Goal: Transaction & Acquisition: Purchase product/service

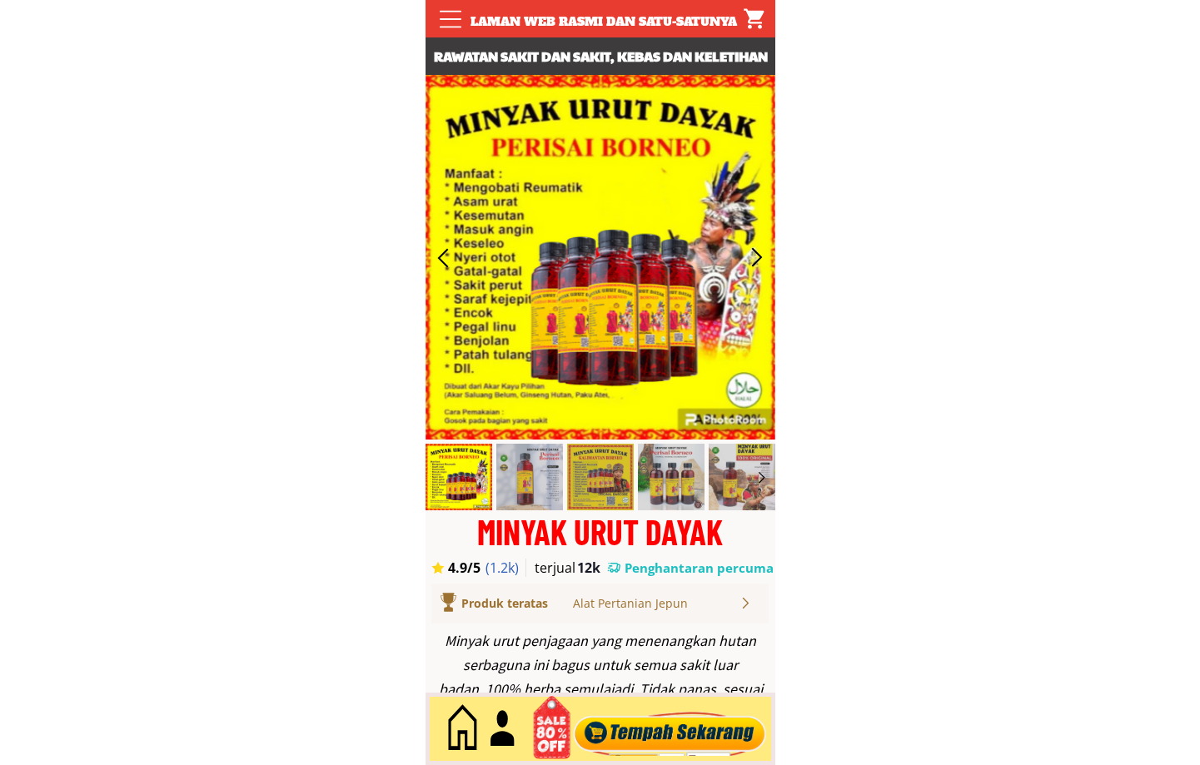
click at [660, 738] on div at bounding box center [669, 729] width 201 height 55
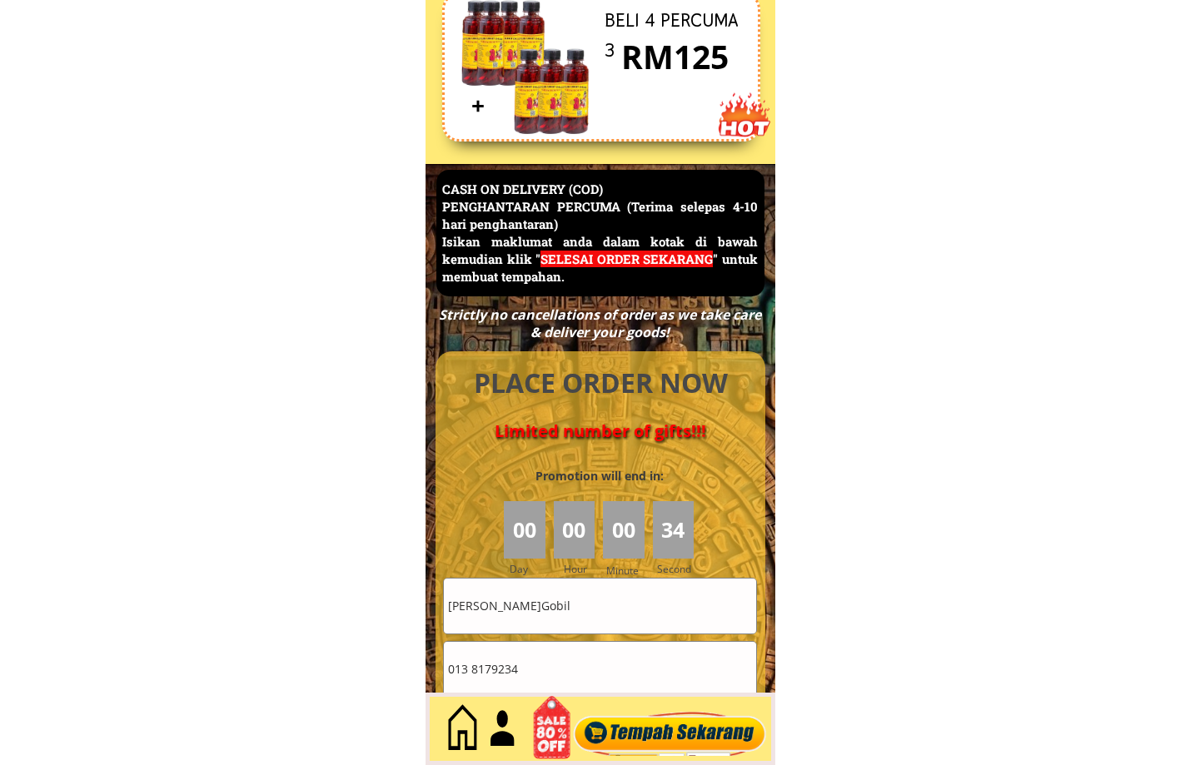
scroll to position [7223, 0]
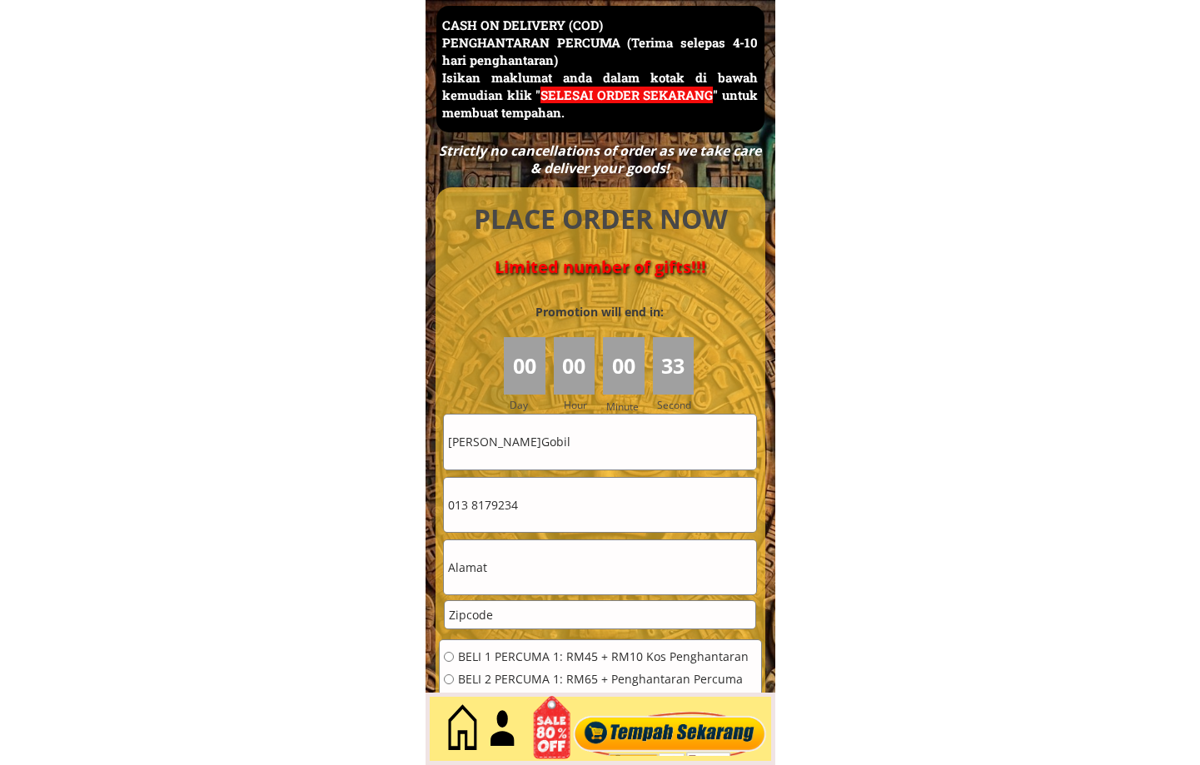
click at [575, 442] on input "[PERSON_NAME]Gobil" at bounding box center [600, 442] width 312 height 54
click at [574, 442] on input "[PERSON_NAME]Gobil" at bounding box center [600, 442] width 312 height 54
paste input "[PERSON_NAME]"
type input "[PERSON_NAME]"
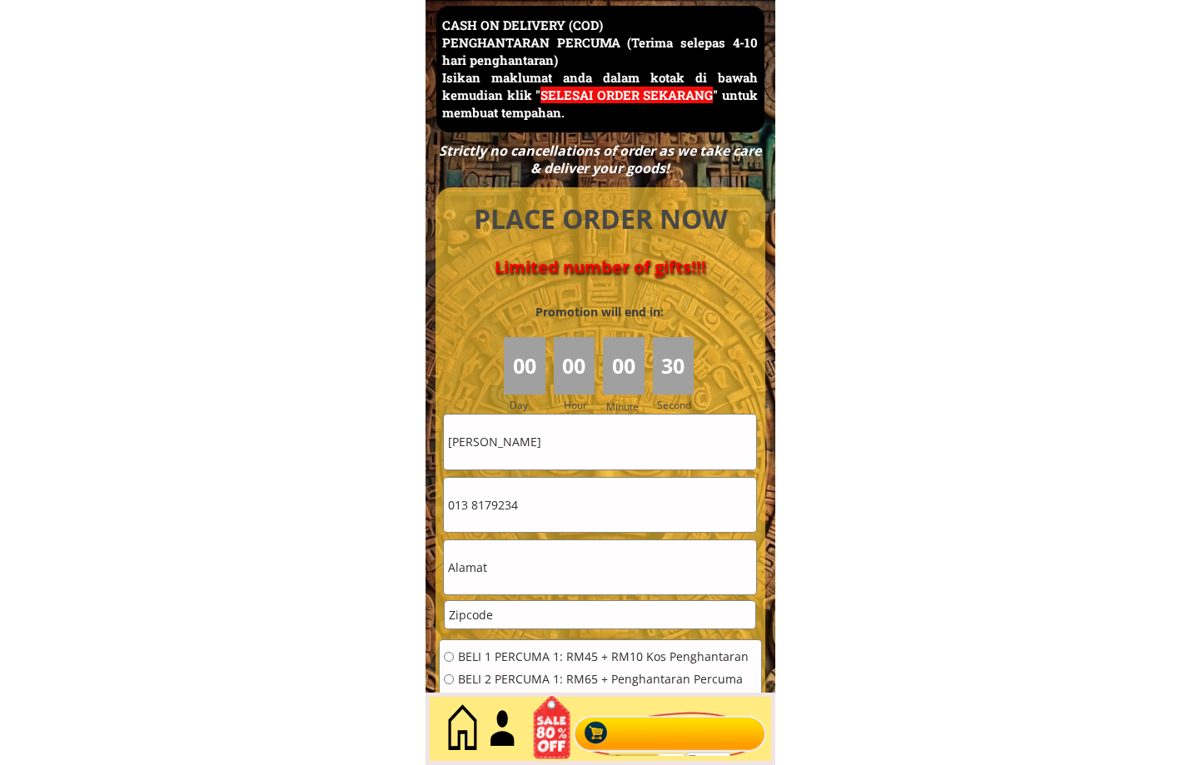
click at [529, 504] on input "013 8179234" at bounding box center [600, 505] width 312 height 54
paste input "0175184150"
click at [627, 510] on input "013 0175184150" at bounding box center [600, 505] width 312 height 54
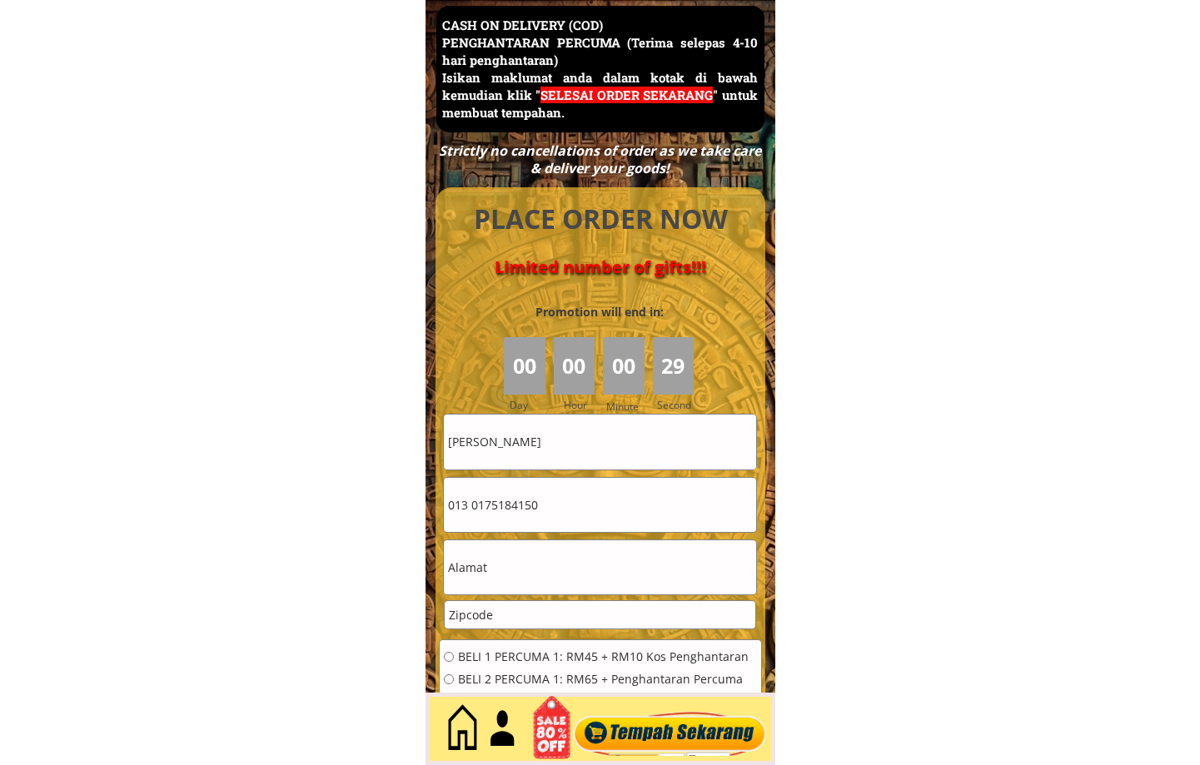
click at [627, 510] on input "013 0175184150" at bounding box center [600, 505] width 312 height 54
paste input "tel"
type input "0175184150"
click at [530, 558] on input "text" at bounding box center [600, 567] width 312 height 54
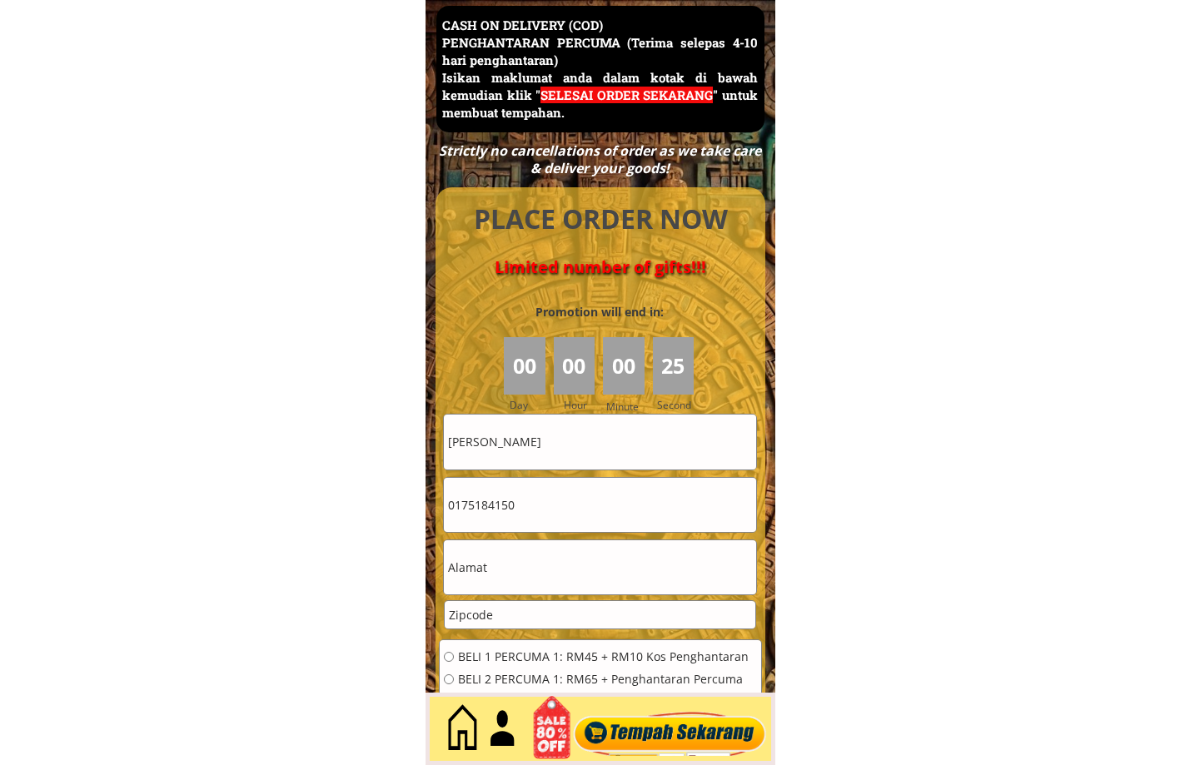
paste input "[GEOGRAPHIC_DATA], 14, [GEOGRAPHIC_DATA]"
type input "[GEOGRAPHIC_DATA], 14, [GEOGRAPHIC_DATA]"
click at [520, 659] on span "BELI 1 PERCUMA 1: RM45 + RM10 Kos Penghantaran" at bounding box center [603, 657] width 291 height 12
radio input "true"
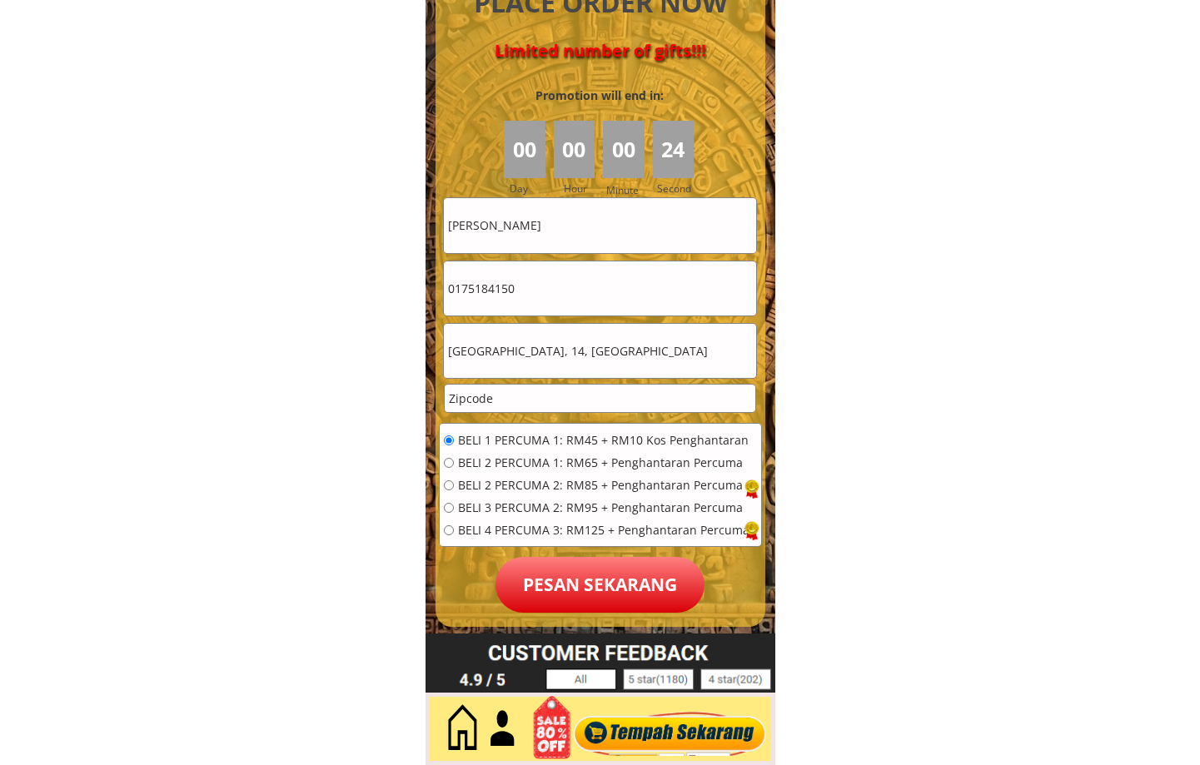
scroll to position [7501, 0]
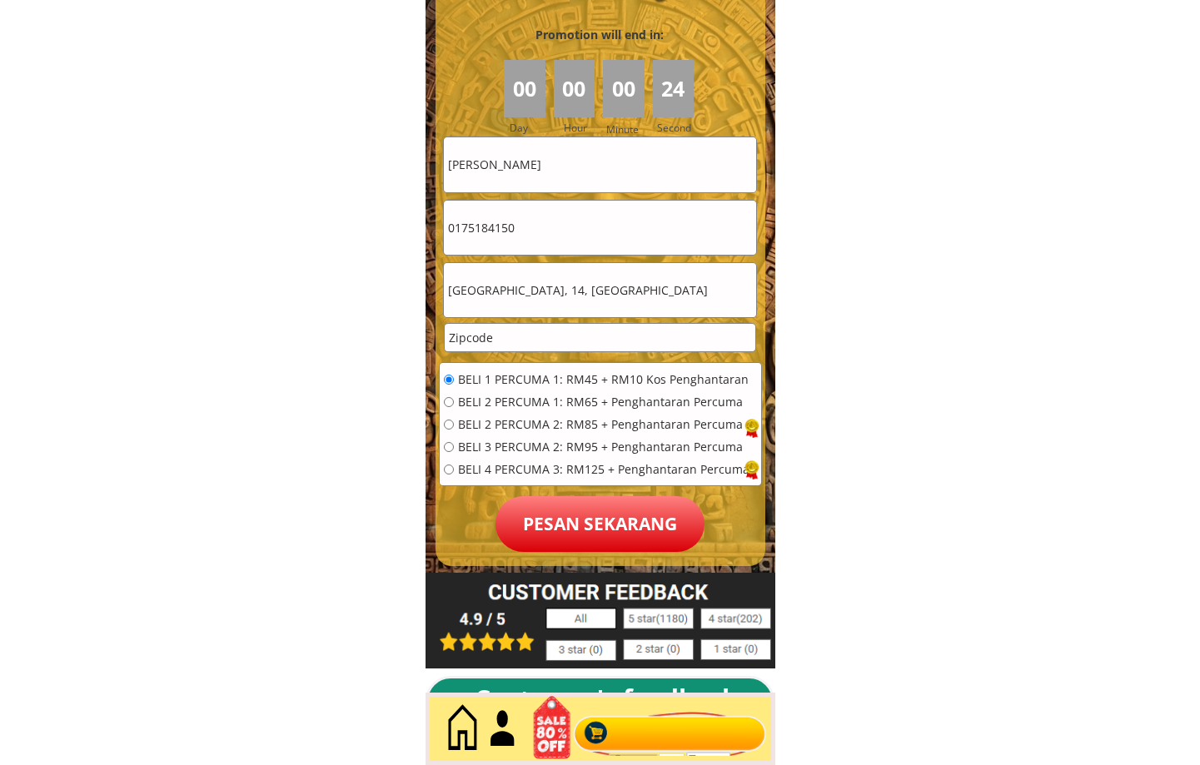
click at [608, 525] on p "Pesan sekarang" at bounding box center [599, 524] width 209 height 56
